Goal: Task Accomplishment & Management: Manage account settings

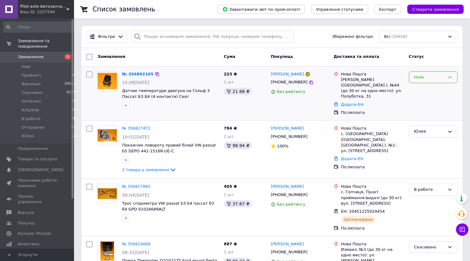
click at [433, 77] on div "Нове" at bounding box center [429, 77] width 31 height 6
click at [411, 148] on div "Юлия" at bounding box center [433, 149] width 54 height 53
click at [38, 115] on li "В работе 6" at bounding box center [39, 119] width 79 height 9
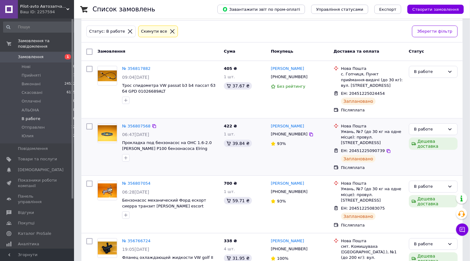
scroll to position [68, 0]
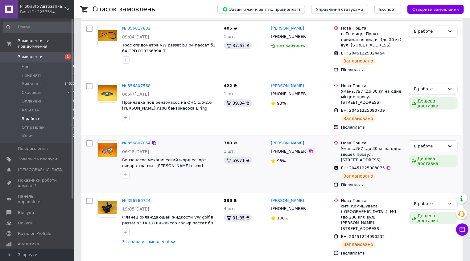
click at [309, 149] on icon at bounding box center [311, 151] width 5 height 5
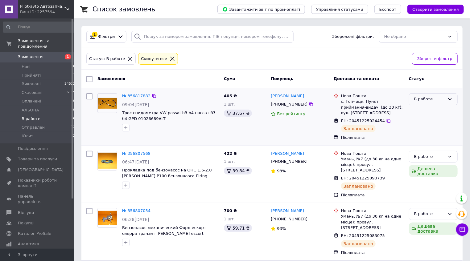
click at [434, 103] on div "В работе" at bounding box center [433, 99] width 49 height 12
click at [426, 140] on li "Отправлен" at bounding box center [433, 140] width 48 height 11
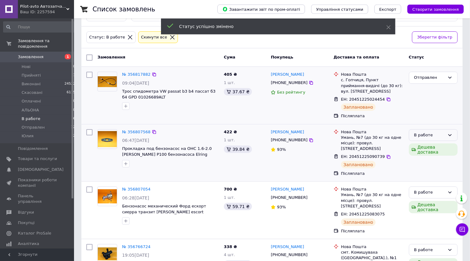
scroll to position [34, 0]
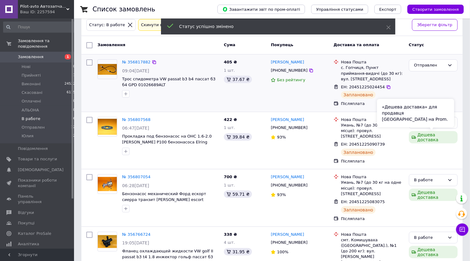
click at [441, 124] on div "«Дешева доставка» для продавця Новою Поштою на Prom." at bounding box center [415, 113] width 77 height 28
click at [456, 124] on div "В работе" at bounding box center [433, 123] width 49 height 12
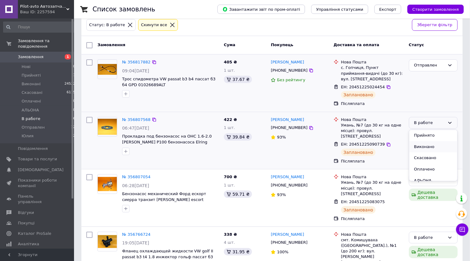
scroll to position [28, 0]
click at [433, 164] on li "Отправлен" at bounding box center [433, 164] width 48 height 11
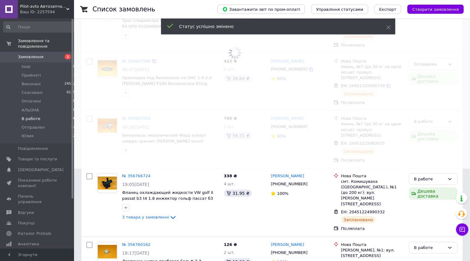
scroll to position [102, 0]
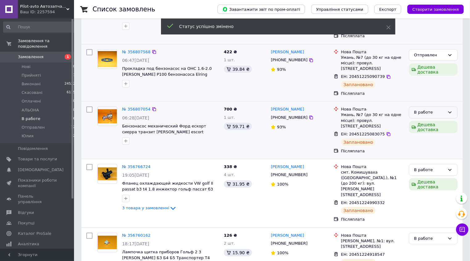
click at [451, 110] on icon at bounding box center [449, 112] width 5 height 5
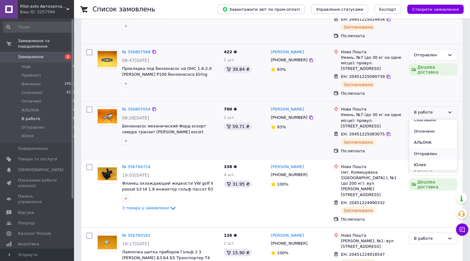
click at [436, 149] on li "Отправлен" at bounding box center [433, 154] width 48 height 11
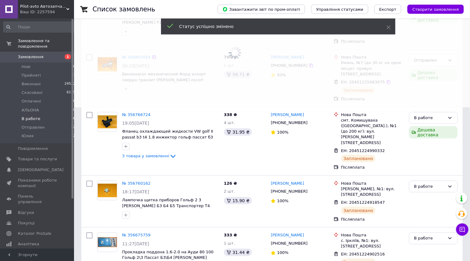
scroll to position [157, 0]
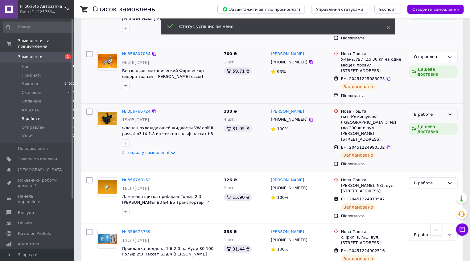
click at [449, 109] on div "В работе" at bounding box center [433, 115] width 49 height 12
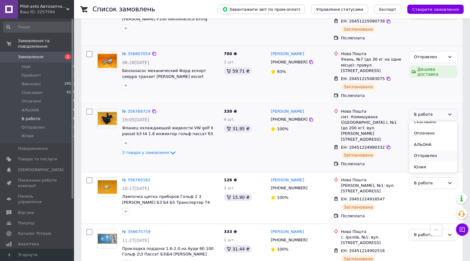
click at [429, 150] on li "Отправлен" at bounding box center [433, 155] width 48 height 11
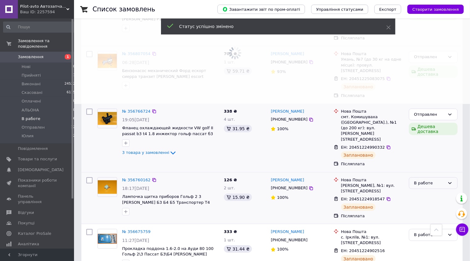
click at [451, 181] on icon at bounding box center [449, 183] width 5 height 5
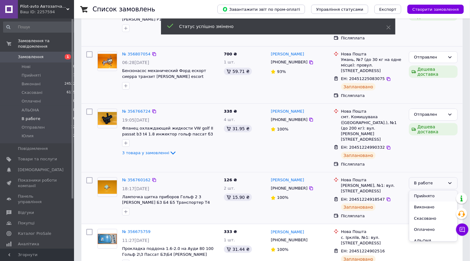
scroll to position [28, 0]
click at [433, 220] on li "Отправлен" at bounding box center [433, 225] width 48 height 11
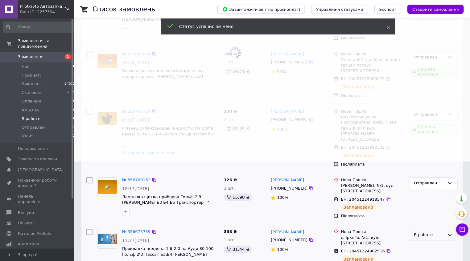
click at [440, 232] on div "В работе" at bounding box center [429, 235] width 31 height 6
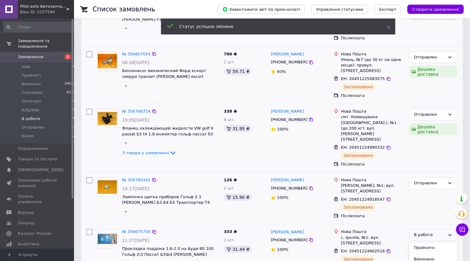
scroll to position [28, 0]
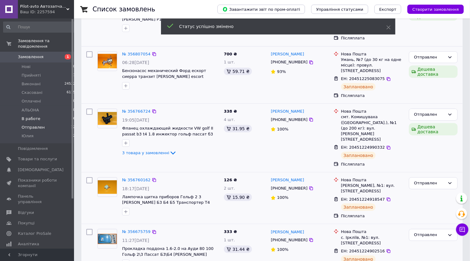
click at [32, 125] on span "Отправлен" at bounding box center [33, 128] width 23 height 6
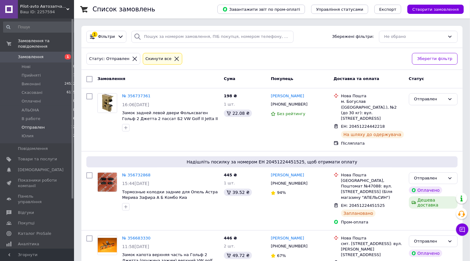
click at [26, 54] on span "Замовлення" at bounding box center [31, 57] width 26 height 6
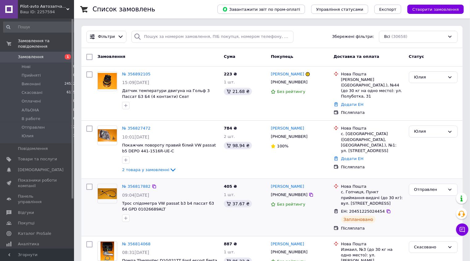
click at [282, 219] on div "Сергій Водогін +380682132910 Без рейтингу" at bounding box center [299, 208] width 63 height 52
click at [32, 132] on li "[PERSON_NAME] 3" at bounding box center [39, 138] width 79 height 12
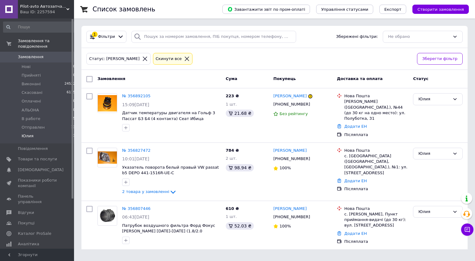
click at [39, 54] on span "Замовлення" at bounding box center [31, 57] width 26 height 6
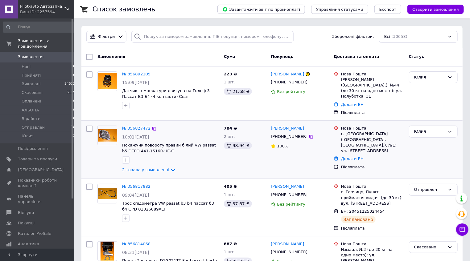
click at [434, 158] on div "Юлия" at bounding box center [433, 149] width 54 height 53
click at [45, 157] on span "Товари та послуги" at bounding box center [37, 160] width 39 height 6
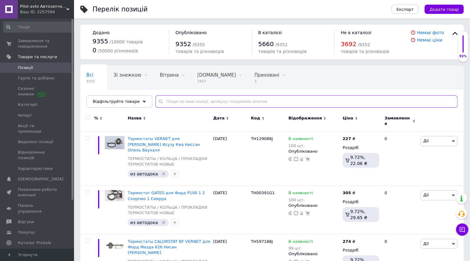
click at [250, 101] on input "text" at bounding box center [306, 102] width 302 height 12
paste input "645810"
type input "645810"
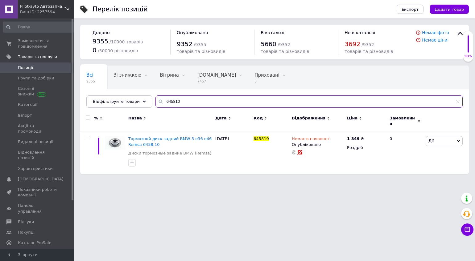
click at [189, 105] on input "645810" at bounding box center [308, 102] width 307 height 12
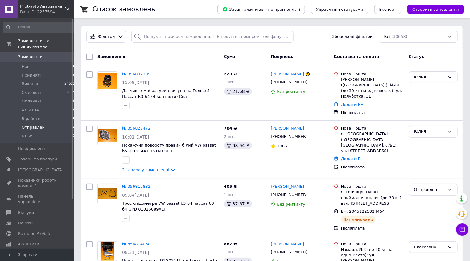
click at [36, 124] on li "Отправлен 18" at bounding box center [39, 127] width 79 height 9
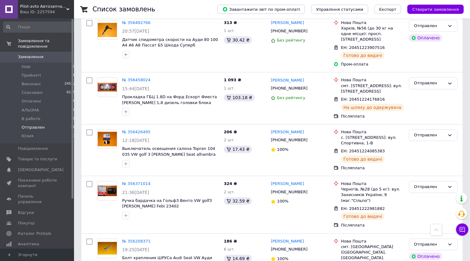
scroll to position [869, 0]
